Goal: Transaction & Acquisition: Purchase product/service

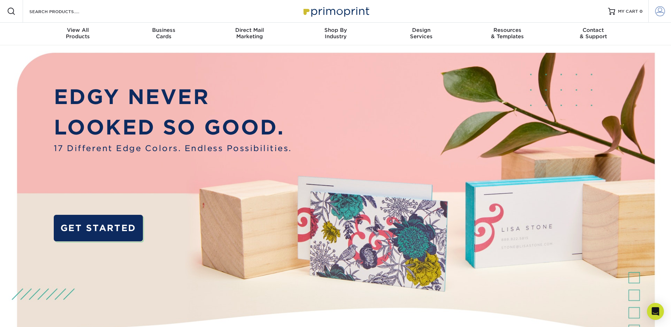
click at [659, 8] on span at bounding box center [660, 11] width 10 height 10
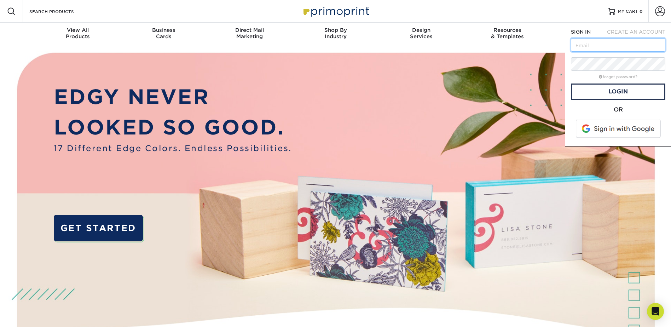
click at [595, 50] on input "text" at bounding box center [618, 44] width 94 height 13
paste input "kevin.glenn@thetibergroup.com"
type input "kevin.glenn@thetibergroup.com"
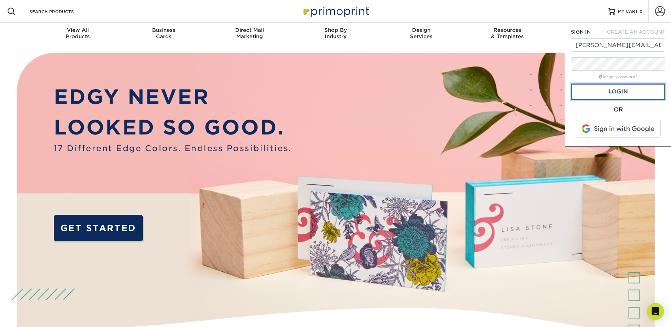
click at [615, 97] on link "Login" at bounding box center [618, 92] width 94 height 16
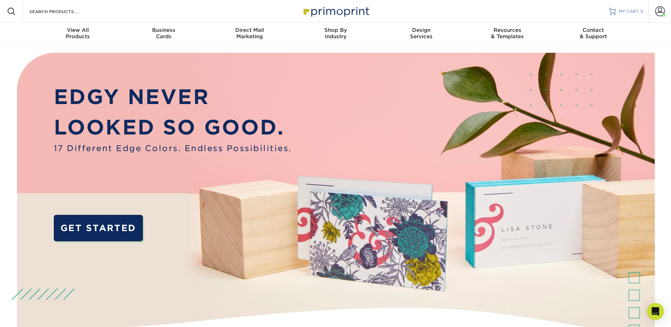
click at [638, 9] on span "MY CART" at bounding box center [629, 11] width 20 height 6
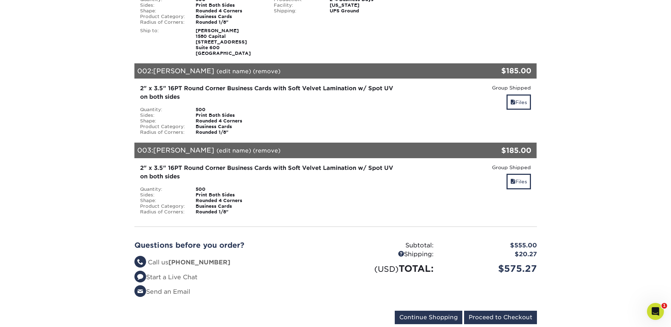
scroll to position [177, 0]
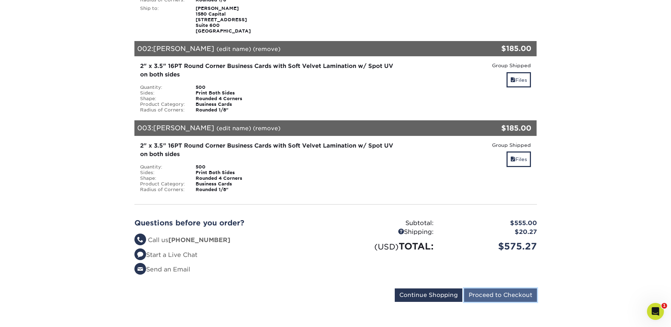
click at [476, 289] on input "Proceed to Checkout" at bounding box center [500, 294] width 73 height 13
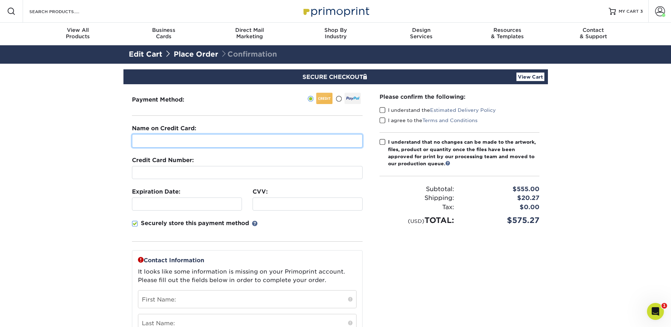
click at [354, 139] on input "text" at bounding box center [247, 140] width 231 height 13
type input "[PERSON_NAME]"
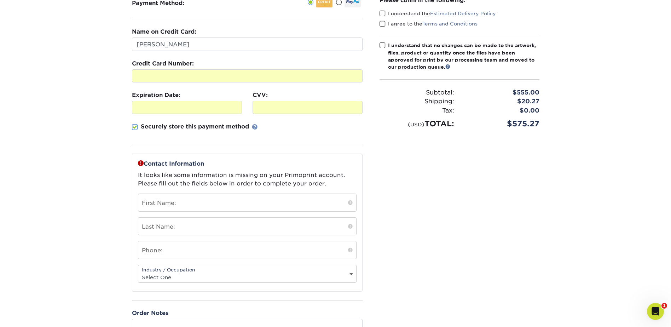
scroll to position [106, 0]
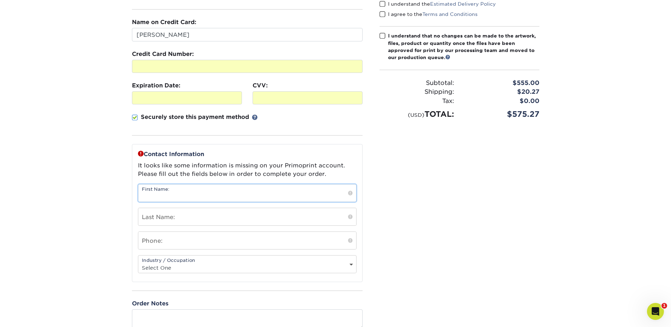
click at [164, 195] on input "text" at bounding box center [247, 192] width 218 height 17
type input "[PERSON_NAME]"
type input "6142562822"
click at [168, 265] on select "Select One Administrative Executive Human Resources Construction Education Ente…" at bounding box center [247, 268] width 218 height 10
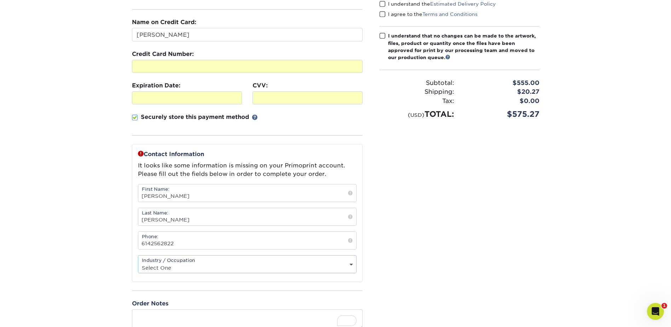
select select "3"
click at [138, 263] on select "Select One Administrative Executive Human Resources Construction Education Ente…" at bounding box center [247, 268] width 218 height 10
click at [108, 194] on section "SECURE CHECKOUT View Cart Payment Method: Name on Credit Card:" at bounding box center [335, 176] width 671 height 436
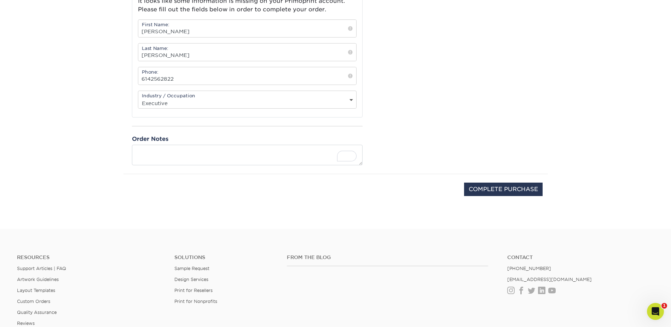
scroll to position [283, 0]
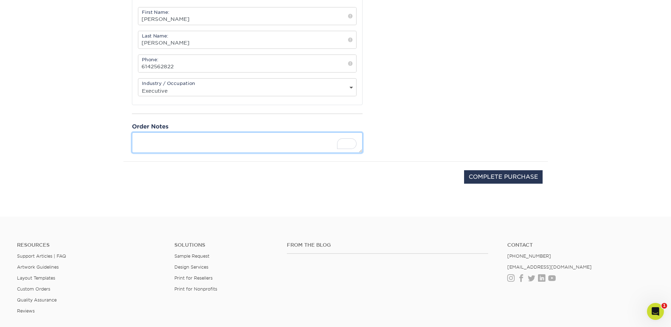
click at [183, 146] on textarea "To enrich screen reader interactions, please activate Accessibility in Grammarl…" at bounding box center [247, 142] width 231 height 20
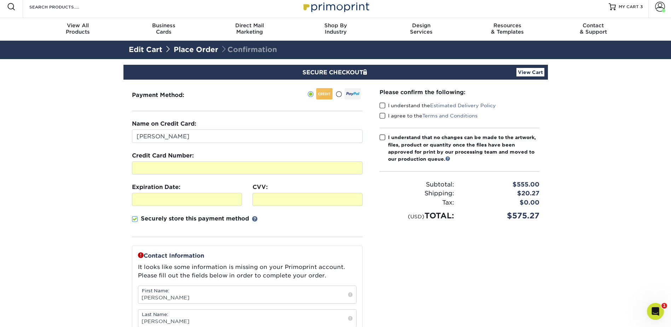
scroll to position [0, 0]
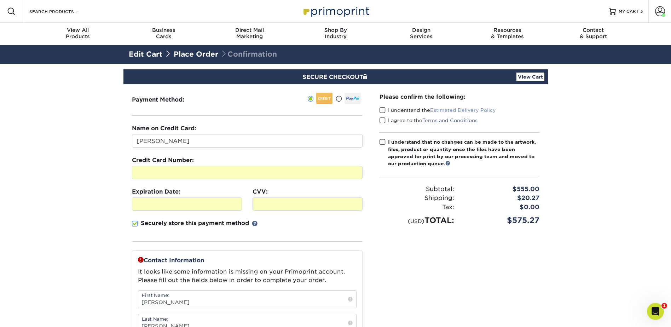
click at [431, 111] on link "Estimated Delivery Policy" at bounding box center [463, 110] width 66 height 6
click at [384, 109] on span at bounding box center [383, 110] width 6 height 7
click at [0, 0] on input "I understand the Estimated Delivery Policy" at bounding box center [0, 0] width 0 height 0
click at [381, 121] on span at bounding box center [383, 120] width 6 height 7
click at [0, 0] on input "I agree to the Terms and Conditions" at bounding box center [0, 0] width 0 height 0
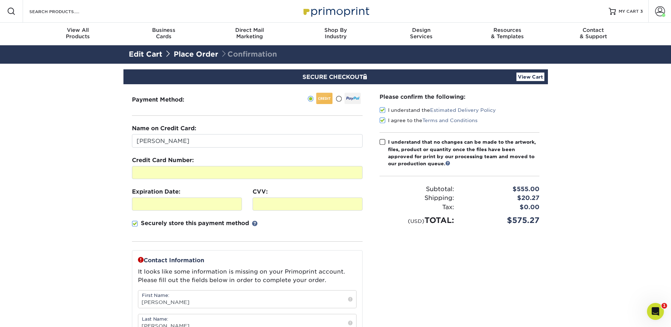
click at [382, 143] on span at bounding box center [383, 142] width 6 height 7
click at [0, 0] on input "I understand that no changes can be made to the artwork, files, product or quan…" at bounding box center [0, 0] width 0 height 0
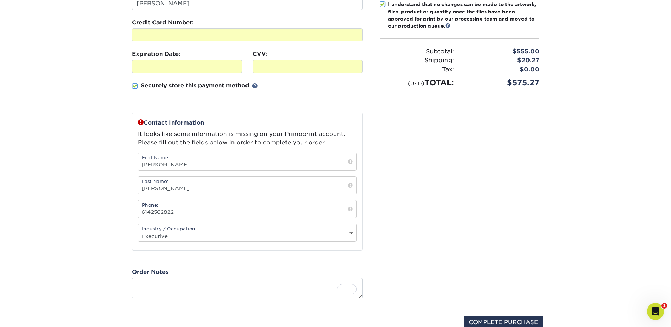
scroll to position [177, 0]
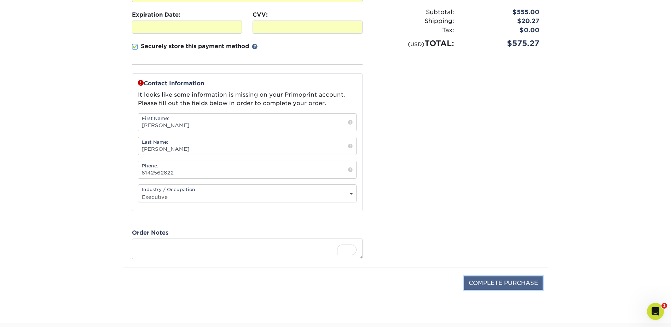
click at [484, 284] on input "COMPLETE PURCHASE" at bounding box center [503, 282] width 79 height 13
type input "PROCESSING, PLEASE WAIT..."
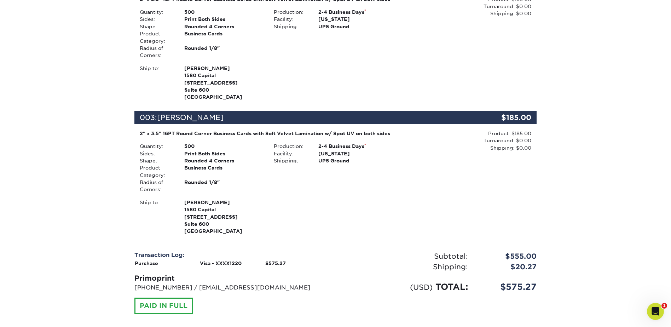
scroll to position [460, 0]
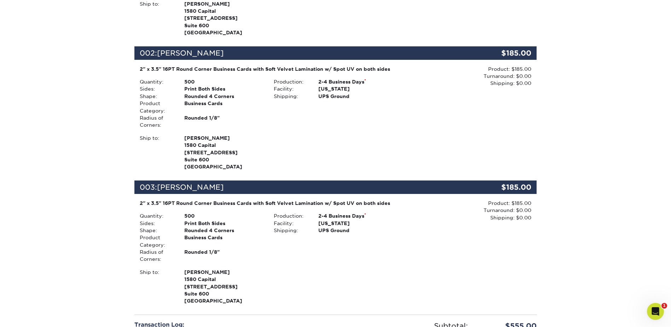
scroll to position [283, 0]
